Goal: Find contact information: Obtain details needed to contact an individual or organization

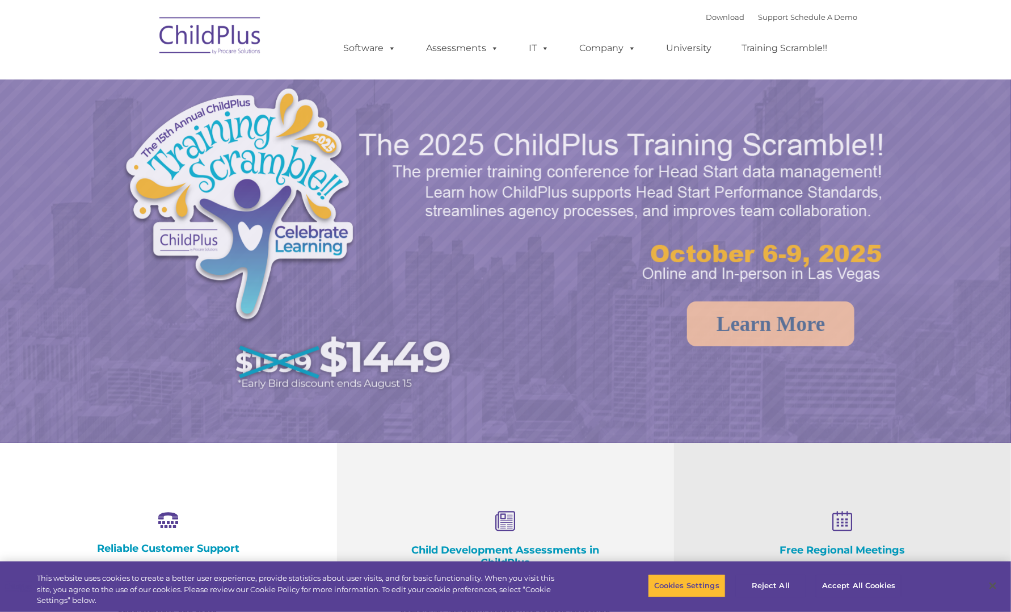
select select "MEDIUM"
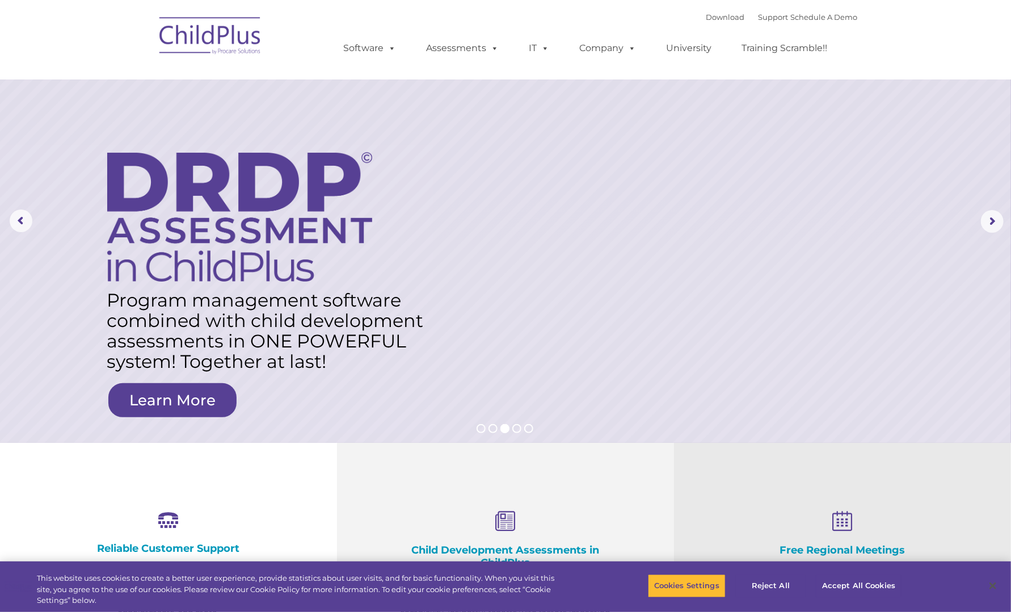
drag, startPoint x: 713, startPoint y: 90, endPoint x: 356, endPoint y: -42, distance: 379.8
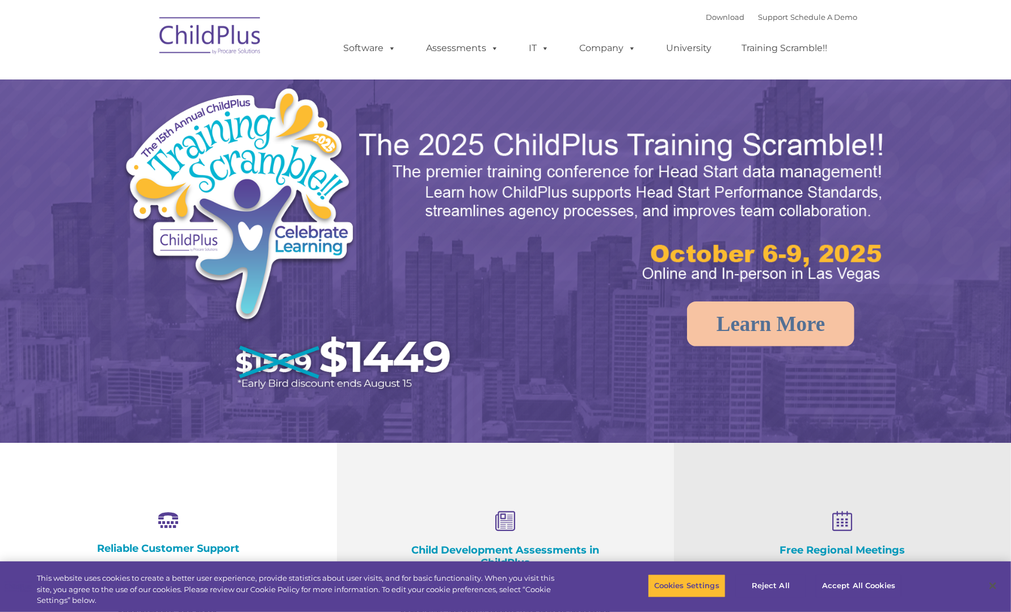
select select "MEDIUM"
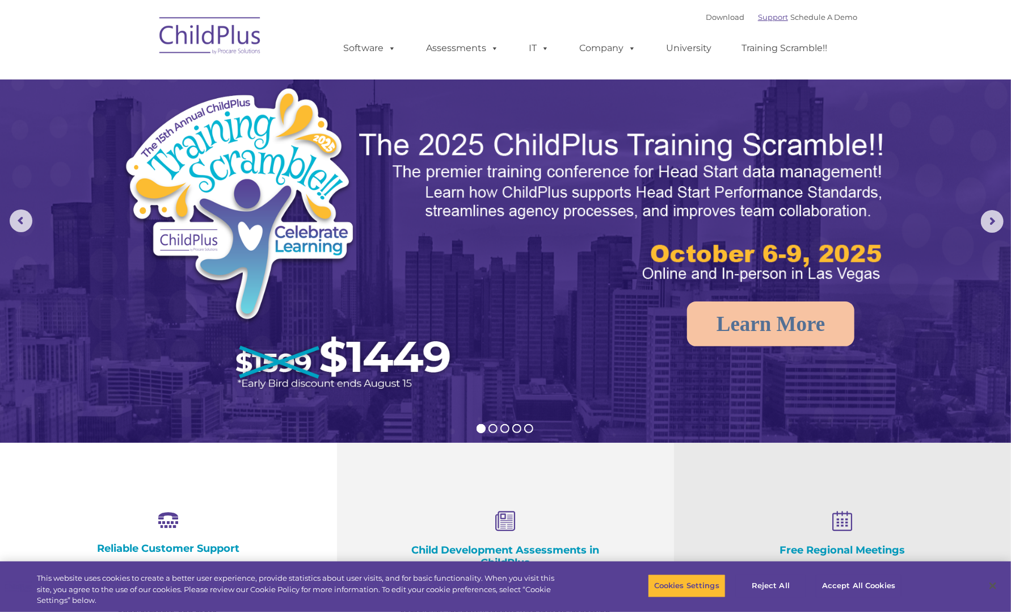
click at [764, 20] on link "Support" at bounding box center [773, 16] width 30 height 9
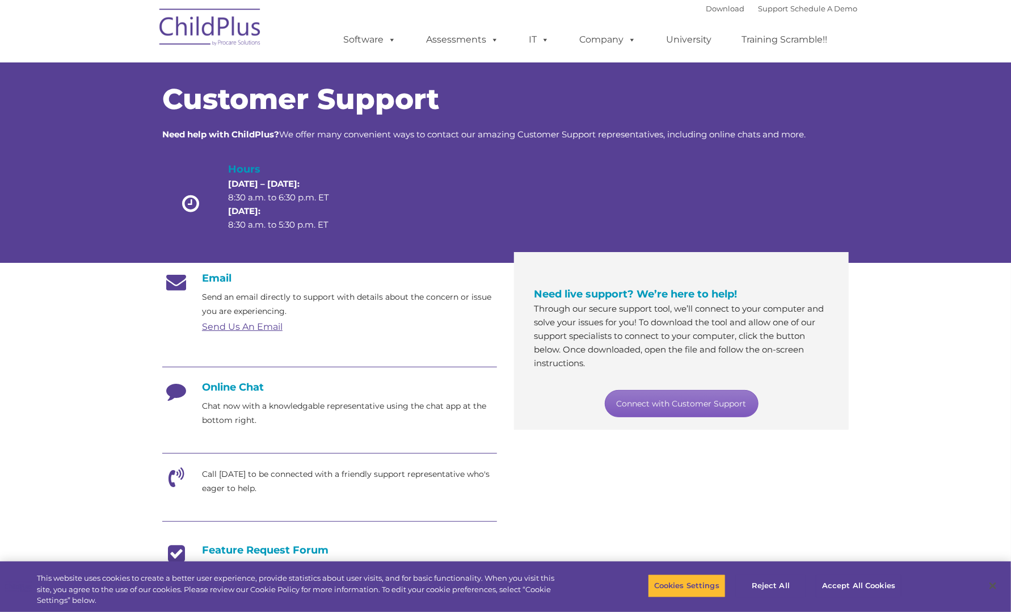
click at [697, 406] on link "Connect with Customer Support" at bounding box center [682, 403] width 154 height 27
click at [937, 119] on div "Customer Support Need help with ChildPlus? We offer many convenient ways to con…" at bounding box center [505, 151] width 1011 height 223
click at [760, 12] on link "Support" at bounding box center [773, 8] width 30 height 9
click at [236, 387] on h4 "Online Chat" at bounding box center [329, 387] width 335 height 12
click at [277, 329] on link "Send Us An Email" at bounding box center [242, 326] width 81 height 11
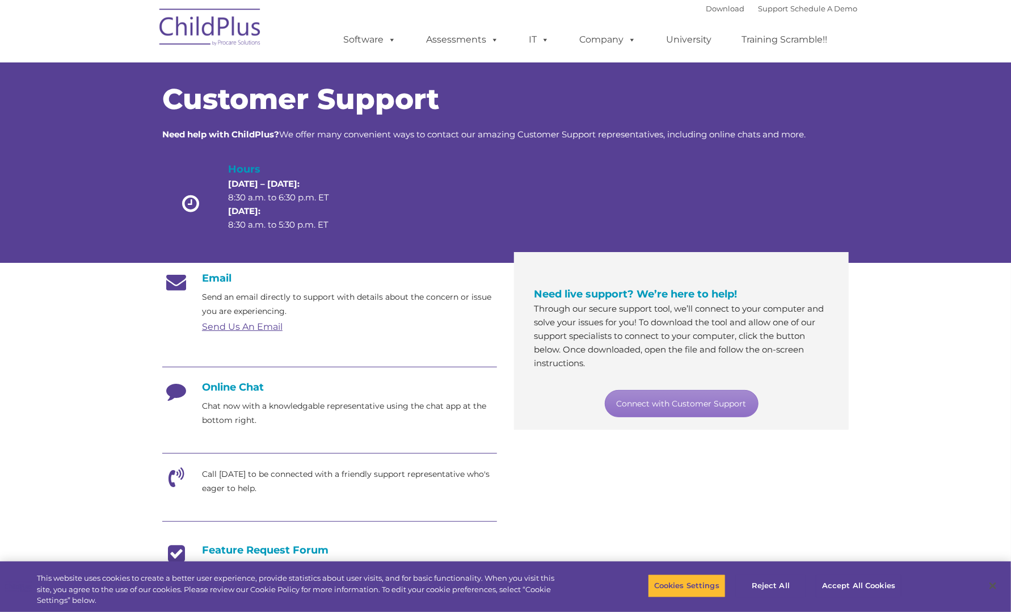
click at [259, 327] on link "Send Us An Email" at bounding box center [242, 326] width 81 height 11
click at [728, 408] on link "Connect with Customer Support" at bounding box center [682, 403] width 154 height 27
click at [857, 267] on section "Customer Support Need help with ChildPlus? We offer many convenient ways to con…" at bounding box center [505, 437] width 1011 height 875
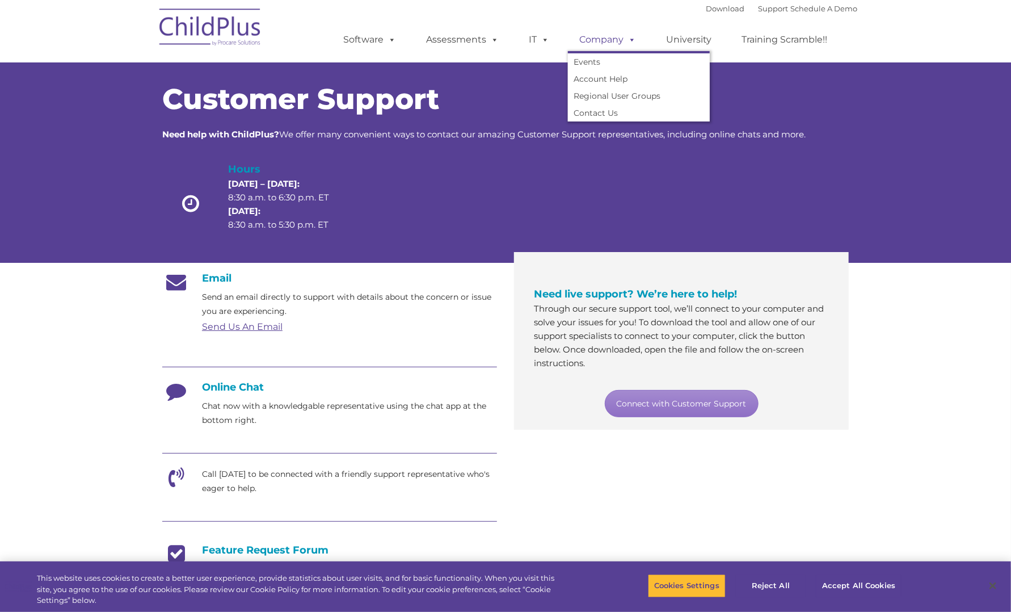
click at [614, 39] on link "Company" at bounding box center [607, 39] width 79 height 23
click at [597, 113] on link "Contact Us" at bounding box center [639, 112] width 142 height 17
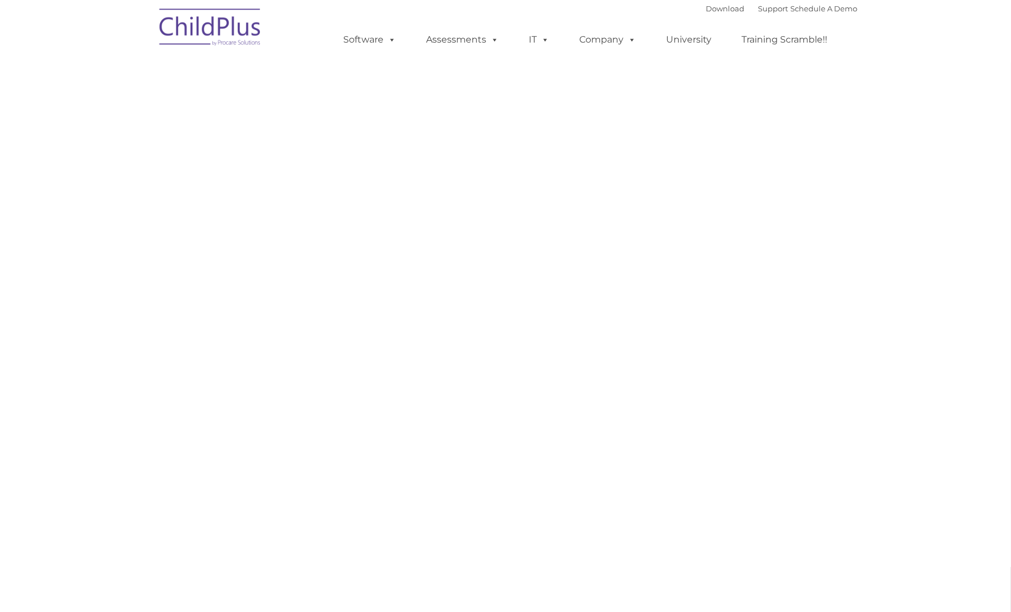
select select "MEDIUM"
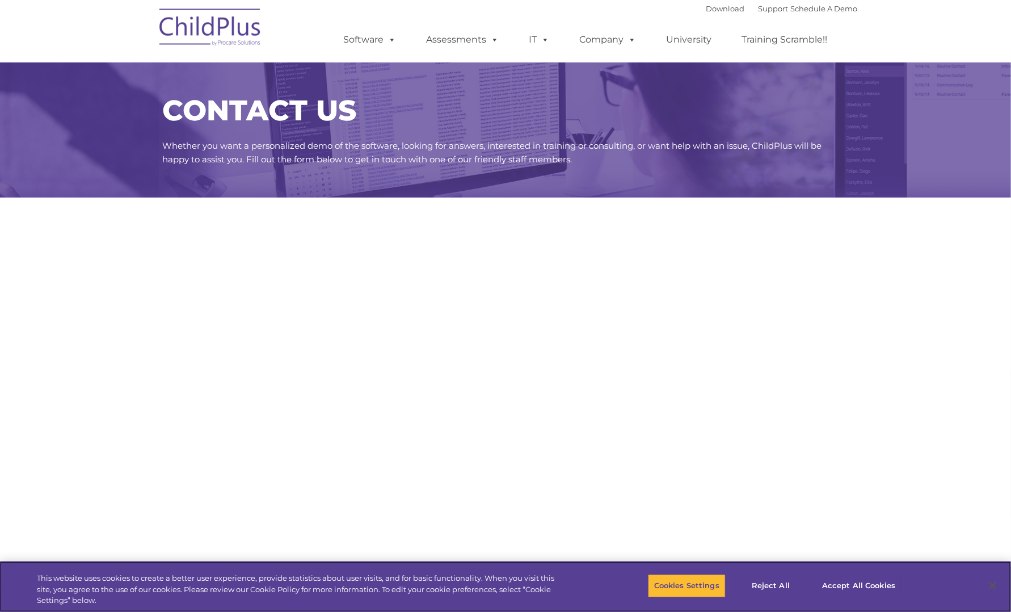
select select "MEDIUM"
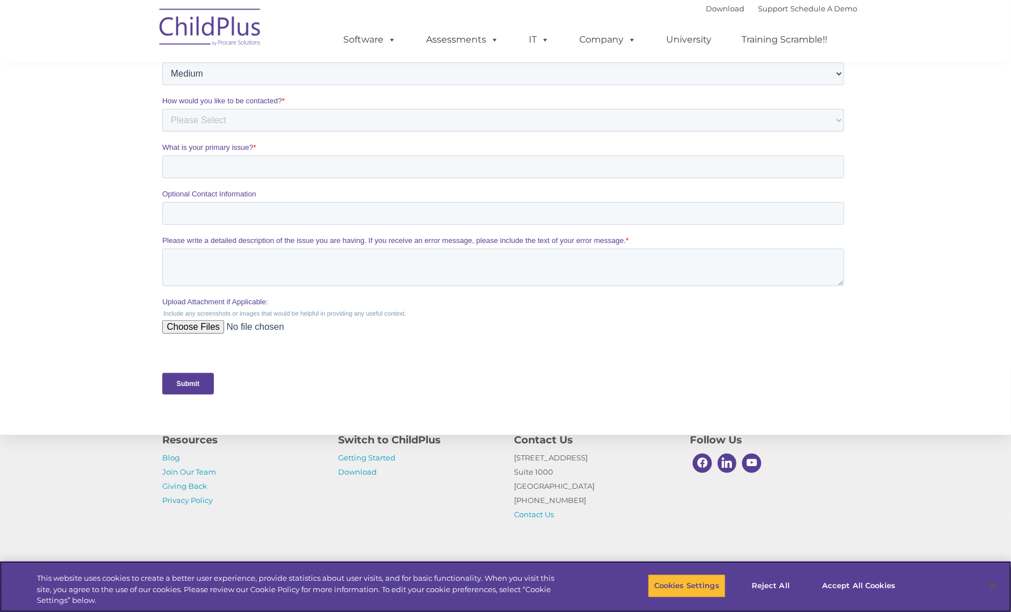
scroll to position [371, 0]
